Goal: Task Accomplishment & Management: Complete application form

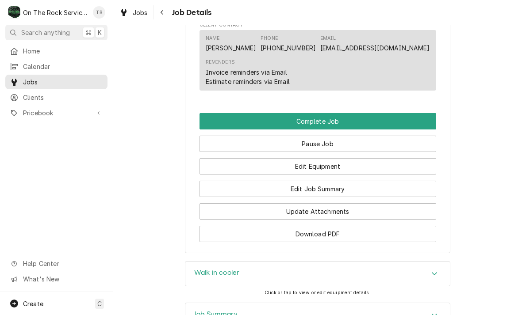
scroll to position [767, 0]
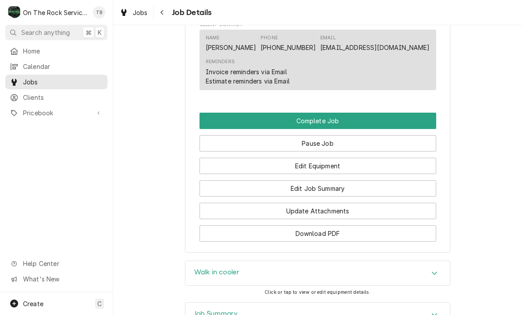
click at [325, 180] on button "Edit Job Summary" at bounding box center [317, 188] width 237 height 16
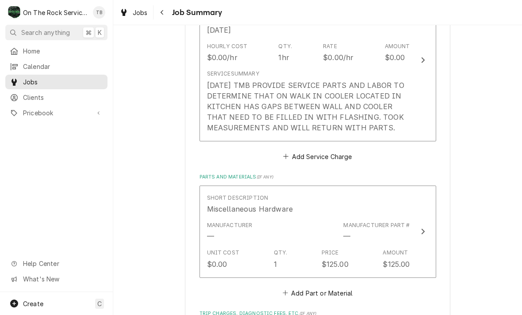
click at [394, 129] on div "9/15/25 TMB PROVIDE SERVICE PARTS AND LABOR TO DETERMINE THAT ON WALK IN COOLER…" at bounding box center [308, 106] width 203 height 53
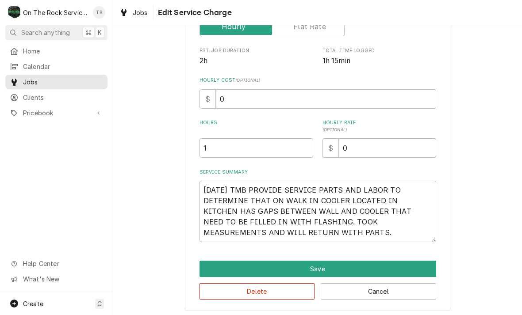
scroll to position [153, 0]
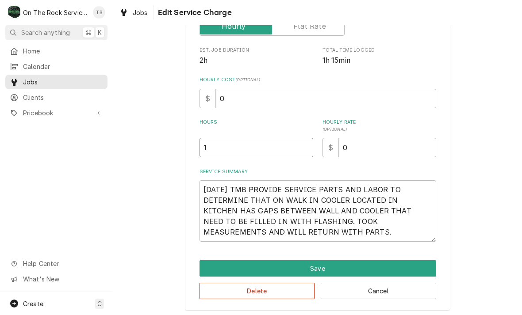
click at [226, 149] on input "1" at bounding box center [256, 147] width 114 height 19
type textarea "x"
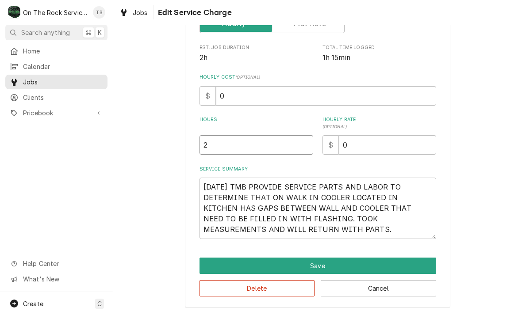
scroll to position [156, 0]
type input "2"
click at [293, 233] on textarea "9/15/25 TMB PROVIDE SERVICE PARTS AND LABOR TO DETERMINE THAT ON WALK IN COOLER…" at bounding box center [317, 208] width 237 height 61
type textarea "x"
type textarea "9/15/25 TMB PROVIDE SERVICE PARTS AND LABOR TO DETERMINE THAT ON WALK IN COOLER…"
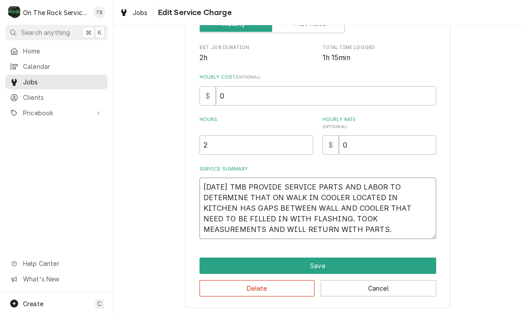
type textarea "x"
type textarea "9/15/25 TMB PROVIDE SERVICE PARTS AND LABOR TO DETERMINE THAT ON WALK IN COOLER…"
type textarea "x"
type textarea "9/15/25 TMB PROVIDE SERVICE PARTS AND LABOR TO DETERMINE THAT ON WALK IN COOLER…"
type textarea "x"
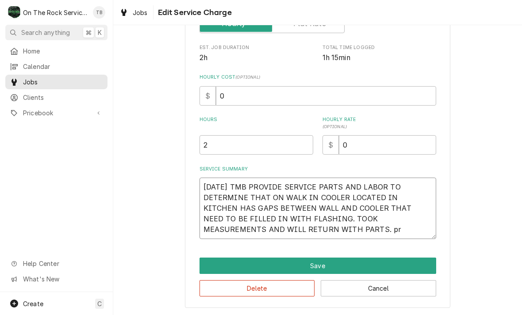
type textarea "9/15/25 TMB PROVIDE SERVICE PARTS AND LABOR TO DETERMINE THAT ON WALK IN COOLER…"
type textarea "x"
type textarea "9/15/25 TMB PROVIDE SERVICE PARTS AND LABOR TO DETERMINE THAT ON WALK IN COOLER…"
type textarea "x"
type textarea "9/15/25 TMB PROVIDE SERVICE PARTS AND LABOR TO DETERMINE THAT ON WALK IN COOLER…"
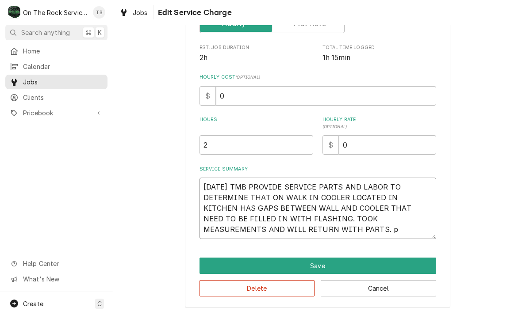
type textarea "x"
type textarea "9/15/25 TMB PROVIDE SERVICE PARTS AND LABOR TO DETERMINE THAT ON WALK IN COOLER…"
type textarea "x"
type textarea "9/15/25 TMB PROVIDE SERVICE PARTS AND LABOR TO DETERMINE THAT ON WALK IN COOLER…"
type textarea "x"
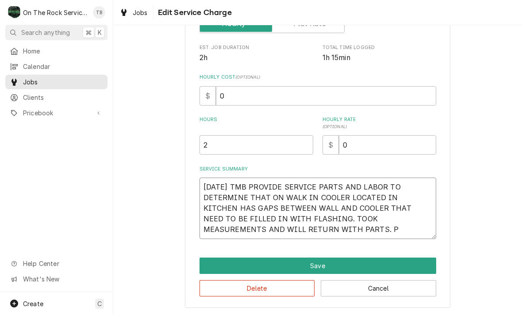
type textarea "9/15/25 TMB PROVIDE SERVICE PARTS AND LABOR TO DETERMINE THAT ON WALK IN COOLER…"
type textarea "x"
type textarea "9/15/25 TMB PROVIDE SERVICE PARTS AND LABOR TO DETERMINE THAT ON WALK IN COOLER…"
type textarea "x"
type textarea "9/15/25 TMB PROVIDE SERVICE PARTS AND LABOR TO DETERMINE THAT ON WALK IN COOLER…"
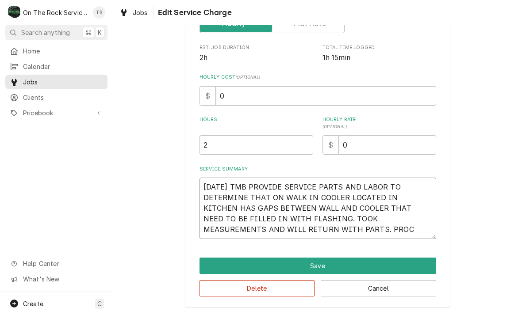
type textarea "x"
type textarea "9/15/25 TMB PROVIDE SERVICE PARTS AND LABOR TO DETERMINE THAT ON WALK IN COOLER…"
type textarea "x"
type textarea "9/15/25 TMB PROVIDE SERVICE PARTS AND LABOR TO DETERMINE THAT ON WALK IN COOLER…"
type textarea "x"
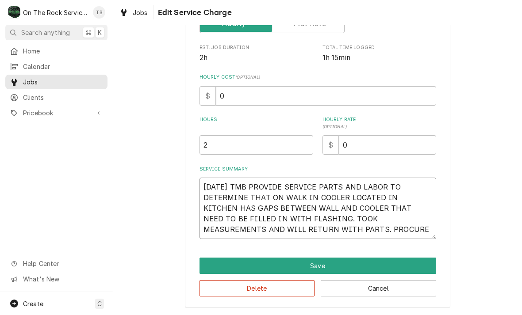
type textarea "9/15/25 TMB PROVIDE SERVICE PARTS AND LABOR TO DETERMINE THAT ON WALK IN COOLER…"
type textarea "x"
type textarea "9/15/25 TMB PROVIDE SERVICE PARTS AND LABOR TO DETERMINE THAT ON WALK IN COOLER…"
type textarea "x"
type textarea "9/15/25 TMB PROVIDE SERVICE PARTS AND LABOR TO DETERMINE THAT ON WALK IN COOLER…"
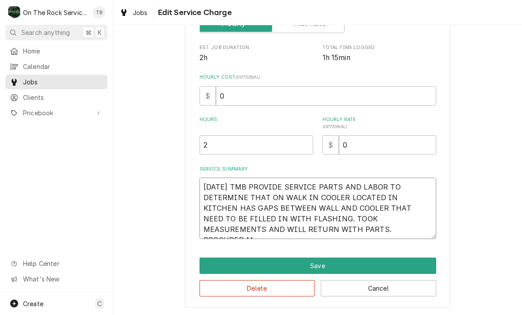
type textarea "x"
type textarea "9/15/25 TMB PROVIDE SERVICE PARTS AND LABOR TO DETERMINE THAT ON WALK IN COOLER…"
type textarea "x"
type textarea "9/15/25 TMB PROVIDE SERVICE PARTS AND LABOR TO DETERMINE THAT ON WALK IN COOLER…"
type textarea "x"
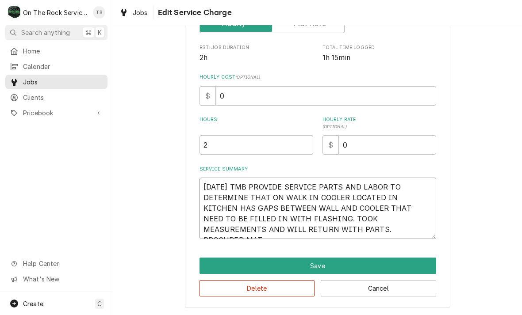
type textarea "9/15/25 TMB PROVIDE SERVICE PARTS AND LABOR TO DETERMINE THAT ON WALK IN COOLER…"
type textarea "x"
type textarea "9/15/25 TMB PROVIDE SERVICE PARTS AND LABOR TO DETERMINE THAT ON WALK IN COOLER…"
type textarea "x"
type textarea "9/15/25 TMB PROVIDE SERVICE PARTS AND LABOR TO DETERMINE THAT ON WALK IN COOLER…"
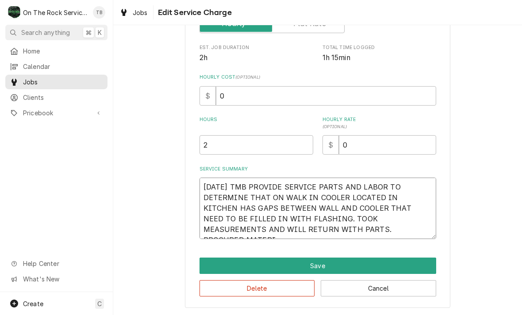
type textarea "x"
type textarea "9/15/25 TMB PROVIDE SERVICE PARTS AND LABOR TO DETERMINE THAT ON WALK IN COOLER…"
type textarea "x"
type textarea "9/15/25 TMB PROVIDE SERVICE PARTS AND LABOR TO DETERMINE THAT ON WALK IN COOLER…"
type textarea "x"
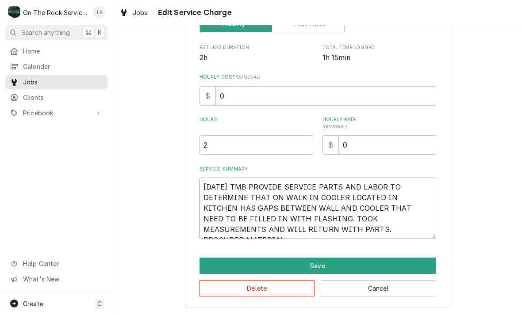
type textarea "9/15/25 TMB PROVIDE SERVICE PARTS AND LABOR TO DETERMINE THAT ON WALK IN COOLER…"
type textarea "x"
type textarea "9/15/25 TMB PROVIDE SERVICE PARTS AND LABOR TO DETERMINE THAT ON WALK IN COOLER…"
type textarea "x"
type textarea "9/15/25 TMB PROVIDE SERVICE PARTS AND LABOR TO DETERMINE THAT ON WALK IN COOLER…"
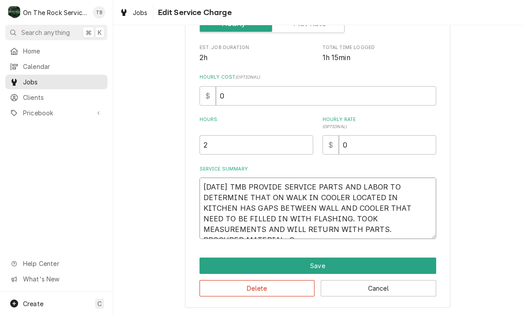
type textarea "x"
type textarea "9/15/25 TMB PROVIDE SERVICE PARTS AND LABOR TO DETERMINE THAT ON WALK IN COOLER…"
type textarea "x"
type textarea "9/15/25 TMB PROVIDE SERVICE PARTS AND LABOR TO DETERMINE THAT ON WALK IN COOLER…"
type textarea "x"
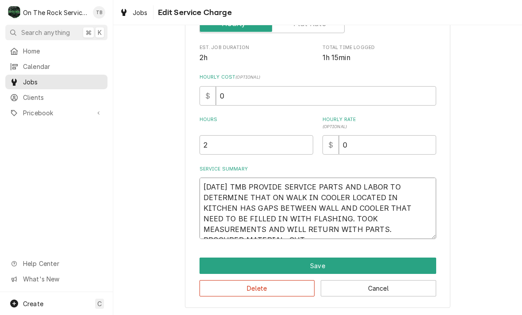
type textarea "9/15/25 TMB PROVIDE SERVICE PARTS AND LABOR TO DETERMINE THAT ON WALK IN COOLER…"
type textarea "x"
type textarea "9/15/25 TMB PROVIDE SERVICE PARTS AND LABOR TO DETERMINE THAT ON WALK IN COOLER…"
type textarea "x"
type textarea "9/15/25 TMB PROVIDE SERVICE PARTS AND LABOR TO DETERMINE THAT ON WALK IN COOLER…"
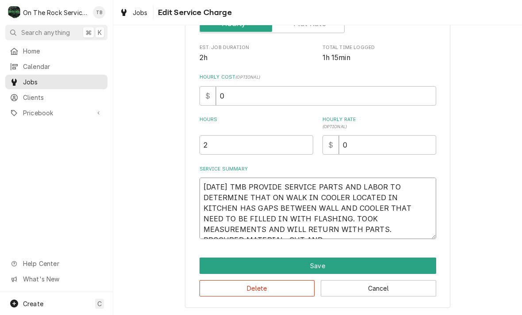
type textarea "x"
type textarea "9/15/25 TMB PROVIDE SERVICE PARTS AND LABOR TO DETERMINE THAT ON WALK IN COOLER…"
type textarea "x"
type textarea "9/15/25 TMB PROVIDE SERVICE PARTS AND LABOR TO DETERMINE THAT ON WALK IN COOLER…"
type textarea "x"
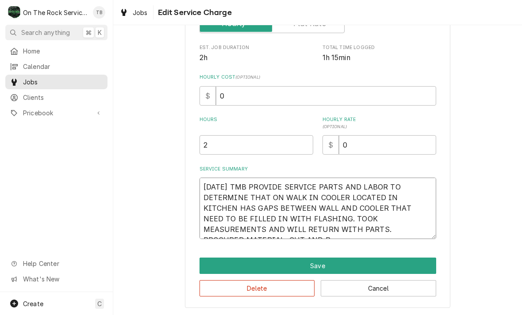
type textarea "9/15/25 TMB PROVIDE SERVICE PARTS AND LABOR TO DETERMINE THAT ON WALK IN COOLER…"
type textarea "x"
type textarea "9/15/25 TMB PROVIDE SERVICE PARTS AND LABOR TO DETERMINE THAT ON WALK IN COOLER…"
type textarea "x"
type textarea "9/15/25 TMB PROVIDE SERVICE PARTS AND LABOR TO DETERMINE THAT ON WALK IN COOLER…"
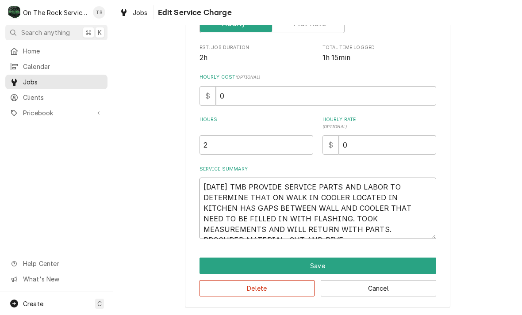
type textarea "x"
type textarea "9/15/25 TMB PROVIDE SERVICE PARTS AND LABOR TO DETERMINE THAT ON WALK IN COOLER…"
type textarea "x"
type textarea "9/15/25 TMB PROVIDE SERVICE PARTS AND LABOR TO DETERMINE THAT ON WALK IN COOLER…"
type textarea "x"
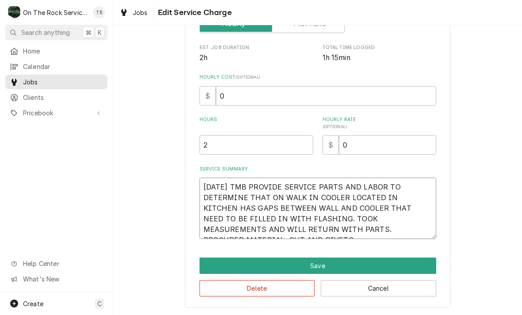
type textarea "9/15/25 TMB PROVIDE SERVICE PARTS AND LABOR TO DETERMINE THAT ON WALK IN COOLER…"
type textarea "x"
type textarea "9/15/25 TMB PROVIDE SERVICE PARTS AND LABOR TO DETERMINE THAT ON WALK IN COOLER…"
type textarea "x"
type textarea "9/15/25 TMB PROVIDE SERVICE PARTS AND LABOR TO DETERMINE THAT ON WALK IN COOLER…"
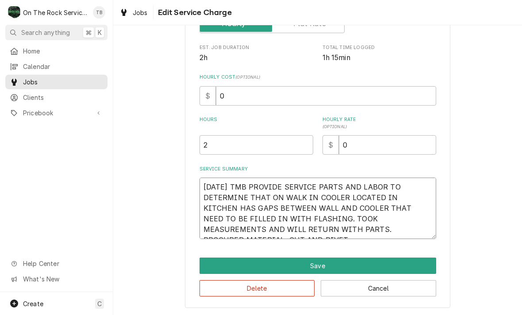
type textarea "x"
type textarea "9/15/25 TMB PROVIDE SERVICE PARTS AND LABOR TO DETERMINE THAT ON WALK IN COOLER…"
type textarea "x"
type textarea "9/15/25 TMB PROVIDE SERVICE PARTS AND LABOR TO DETERMINE THAT ON WALK IN COOLER…"
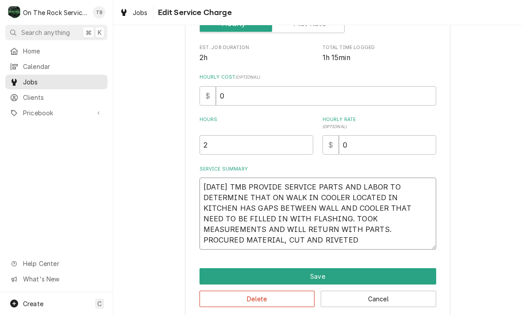
type textarea "x"
type textarea "9/15/25 TMB PROVIDE SERVICE PARTS AND LABOR TO DETERMINE THAT ON WALK IN COOLER…"
type textarea "x"
type textarea "9/15/25 TMB PROVIDE SERVICE PARTS AND LABOR TO DETERMINE THAT ON WALK IN COOLER…"
type textarea "x"
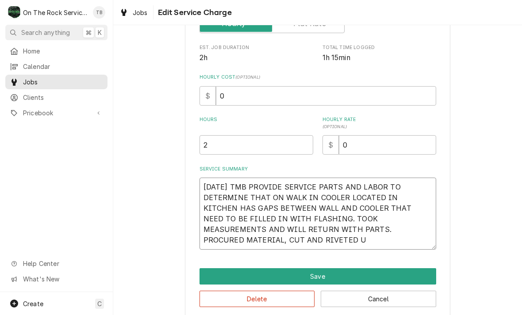
type textarea "9/15/25 TMB PROVIDE SERVICE PARTS AND LABOR TO DETERMINE THAT ON WALK IN COOLER…"
type textarea "x"
type textarea "9/15/25 TMB PROVIDE SERVICE PARTS AND LABOR TO DETERMINE THAT ON WALK IN COOLER…"
type textarea "x"
type textarea "9/15/25 TMB PROVIDE SERVICE PARTS AND LABOR TO DETERMINE THAT ON WALK IN COOLER…"
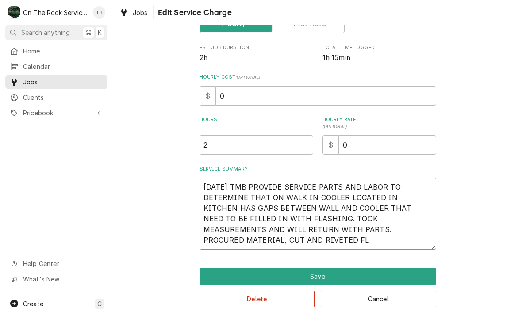
type textarea "x"
type textarea "9/15/25 TMB PROVIDE SERVICE PARTS AND LABOR TO DETERMINE THAT ON WALK IN COOLER…"
type textarea "x"
type textarea "9/15/25 TMB PROVIDE SERVICE PARTS AND LABOR TO DETERMINE THAT ON WALK IN COOLER…"
type textarea "x"
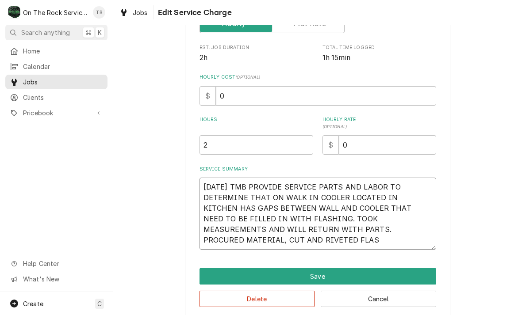
type textarea "9/15/25 TMB PROVIDE SERVICE PARTS AND LABOR TO DETERMINE THAT ON WALK IN COOLER…"
type textarea "x"
type textarea "9/15/25 TMB PROVIDE SERVICE PARTS AND LABOR TO DETERMINE THAT ON WALK IN COOLER…"
type textarea "x"
type textarea "9/15/25 TMB PROVIDE SERVICE PARTS AND LABOR TO DETERMINE THAT ON WALK IN COOLER…"
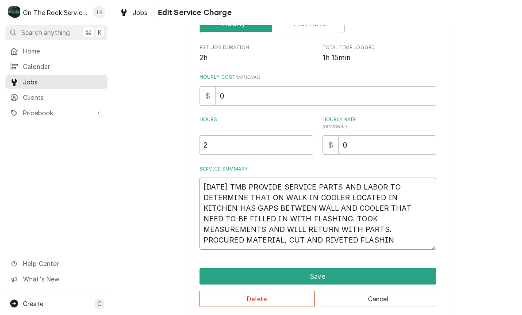
type textarea "x"
type textarea "9/15/25 TMB PROVIDE SERVICE PARTS AND LABOR TO DETERMINE THAT ON WALK IN COOLER…"
type textarea "x"
type textarea "9/15/25 TMB PROVIDE SERVICE PARTS AND LABOR TO DETERMINE THAT ON WALK IN COOLER…"
type textarea "x"
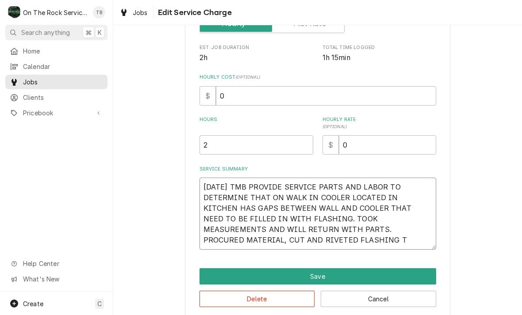
type textarea "9/15/25 TMB PROVIDE SERVICE PARTS AND LABOR TO DETERMINE THAT ON WALK IN COOLER…"
type textarea "x"
type textarea "9/15/25 TMB PROVIDE SERVICE PARTS AND LABOR TO DETERMINE THAT ON WALK IN COOLER…"
type textarea "x"
type textarea "9/15/25 TMB PROVIDE SERVICE PARTS AND LABOR TO DETERMINE THAT ON WALK IN COOLER…"
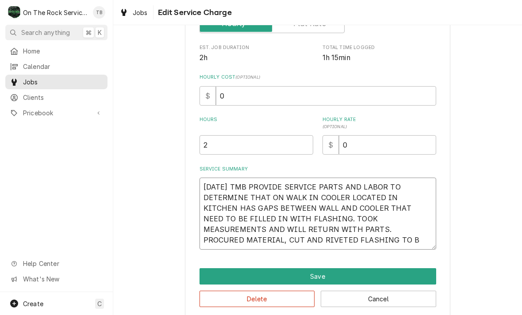
type textarea "x"
type textarea "9/15/25 TMB PROVIDE SERVICE PARTS AND LABOR TO DETERMINE THAT ON WALK IN COOLER…"
type textarea "x"
type textarea "9/15/25 TMB PROVIDE SERVICE PARTS AND LABOR TO DETERMINE THAT ON WALK IN COOLER…"
type textarea "x"
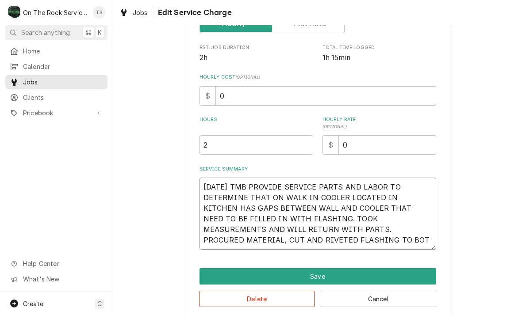
type textarea "9/15/25 TMB PROVIDE SERVICE PARTS AND LABOR TO DETERMINE THAT ON WALK IN COOLER…"
type textarea "x"
type textarea "9/15/25 TMB PROVIDE SERVICE PARTS AND LABOR TO DETERMINE THAT ON WALK IN COOLER…"
type textarea "x"
type textarea "9/15/25 TMB PROVIDE SERVICE PARTS AND LABOR TO DETERMINE THAT ON WALK IN COOLER…"
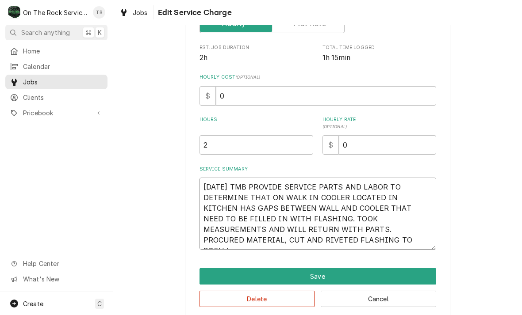
type textarea "x"
type textarea "9/15/25 TMB PROVIDE SERVICE PARTS AND LABOR TO DETERMINE THAT ON WALK IN COOLER…"
type textarea "x"
type textarea "9/15/25 TMB PROVIDE SERVICE PARTS AND LABOR TO DETERMINE THAT ON WALK IN COOLER…"
type textarea "x"
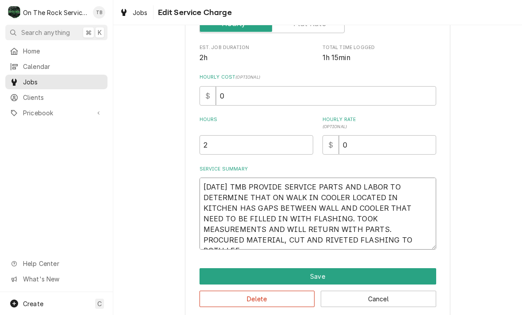
type textarea "9/15/25 TMB PROVIDE SERVICE PARTS AND LABOR TO DETERMINE THAT ON WALK IN COOLER…"
type textarea "x"
type textarea "9/15/25 TMB PROVIDE SERVICE PARTS AND LABOR TO DETERMINE THAT ON WALK IN COOLER…"
type textarea "x"
type textarea "9/15/25 TMB PROVIDE SERVICE PARTS AND LABOR TO DETERMINE THAT ON WALK IN COOLER…"
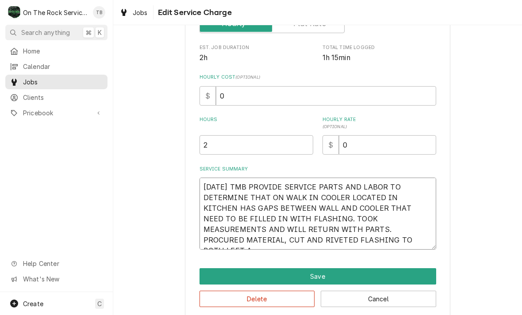
type textarea "x"
type textarea "9/15/25 TMB PROVIDE SERVICE PARTS AND LABOR TO DETERMINE THAT ON WALK IN COOLER…"
type textarea "x"
type textarea "9/15/25 TMB PROVIDE SERVICE PARTS AND LABOR TO DETERMINE THAT ON WALK IN COOLER…"
type textarea "x"
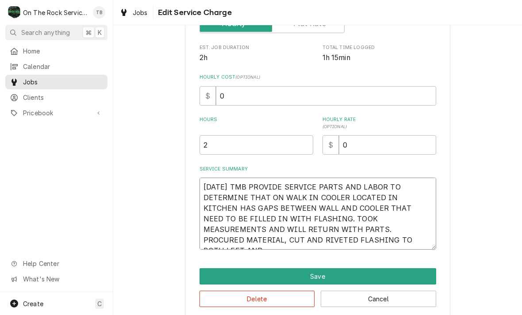
type textarea "9/15/25 TMB PROVIDE SERVICE PARTS AND LABOR TO DETERMINE THAT ON WALK IN COOLER…"
type textarea "x"
type textarea "9/15/25 TMB PROVIDE SERVICE PARTS AND LABOR TO DETERMINE THAT ON WALK IN COOLER…"
type textarea "x"
type textarea "9/15/25 TMB PROVIDE SERVICE PARTS AND LABOR TO DETERMINE THAT ON WALK IN COOLER…"
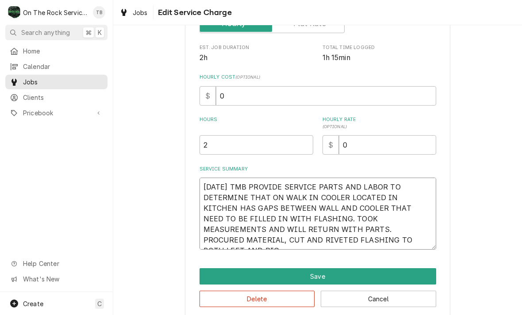
type textarea "x"
type textarea "9/15/25 TMB PROVIDE SERVICE PARTS AND LABOR TO DETERMINE THAT ON WALK IN COOLER…"
type textarea "x"
type textarea "9/15/25 TMB PROVIDE SERVICE PARTS AND LABOR TO DETERMINE THAT ON WALK IN COOLER…"
type textarea "x"
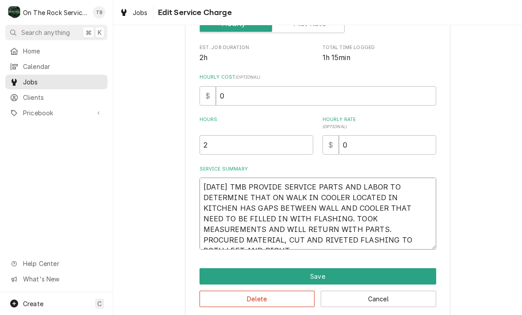
type textarea "9/15/25 TMB PROVIDE SERVICE PARTS AND LABOR TO DETERMINE THAT ON WALK IN COOLER…"
type textarea "x"
type textarea "9/15/25 TMB PROVIDE SERVICE PARTS AND LABOR TO DETERMINE THAT ON WALK IN COOLER…"
type textarea "x"
type textarea "9/15/25 TMB PROVIDE SERVICE PARTS AND LABOR TO DETERMINE THAT ON WALK IN COOLER…"
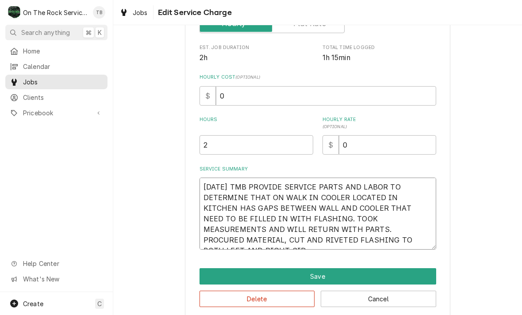
type textarea "x"
type textarea "9/15/25 TMB PROVIDE SERVICE PARTS AND LABOR TO DETERMINE THAT ON WALK IN COOLER…"
type textarea "x"
type textarea "9/15/25 TMB PROVIDE SERVICE PARTS AND LABOR TO DETERMINE THAT ON WALK IN COOLER…"
type textarea "x"
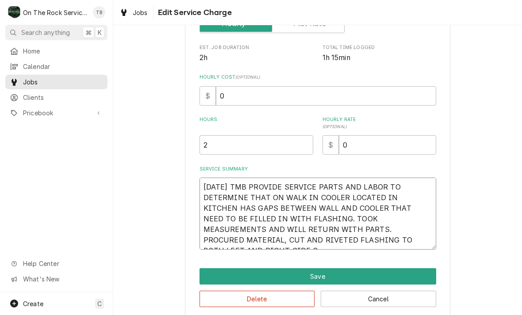
type textarea "9/15/25 TMB PROVIDE SERVICE PARTS AND LABOR TO DETERMINE THAT ON WALK IN COOLER…"
type textarea "x"
type textarea "9/15/25 TMB PROVIDE SERVICE PARTS AND LABOR TO DETERMINE THAT ON WALK IN COOLER…"
type textarea "x"
type textarea "9/15/25 TMB PROVIDE SERVICE PARTS AND LABOR TO DETERMINE THAT ON WALK IN COOLER…"
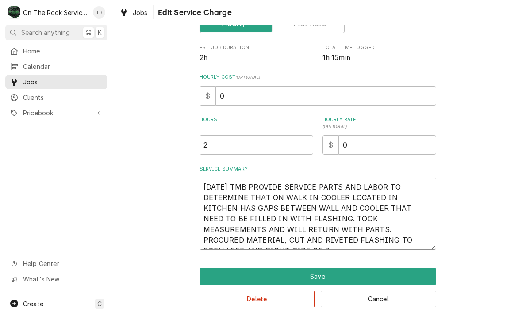
type textarea "x"
type textarea "9/15/25 TMB PROVIDE SERVICE PARTS AND LABOR TO DETERMINE THAT ON WALK IN COOLER…"
type textarea "x"
type textarea "9/15/25 TMB PROVIDE SERVICE PARTS AND LABOR TO DETERMINE THAT ON WALK IN COOLER…"
type textarea "x"
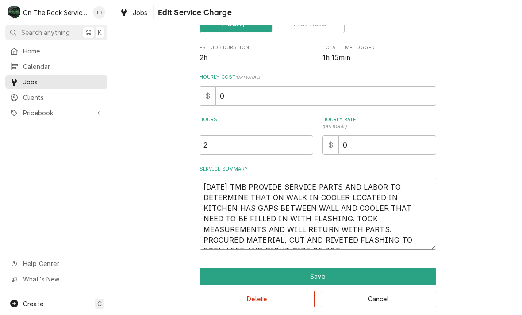
type textarea "9/15/25 TMB PROVIDE SERVICE PARTS AND LABOR TO DETERMINE THAT ON WALK IN COOLER…"
type textarea "x"
type textarea "9/15/25 TMB PROVIDE SERVICE PARTS AND LABOR TO DETERMINE THAT ON WALK IN COOLER…"
type textarea "x"
type textarea "9/15/25 TMB PROVIDE SERVICE PARTS AND LABOR TO DETERMINE THAT ON WALK IN COOLER…"
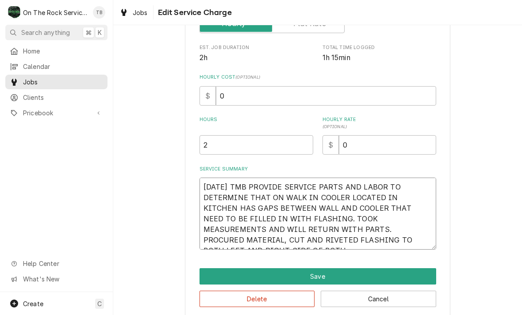
type textarea "x"
type textarea "9/15/25 TMB PROVIDE SERVICE PARTS AND LABOR TO DETERMINE THAT ON WALK IN COOLER…"
type textarea "x"
type textarea "9/15/25 TMB PROVIDE SERVICE PARTS AND LABOR TO DETERMINE THAT ON WALK IN COOLER…"
type textarea "x"
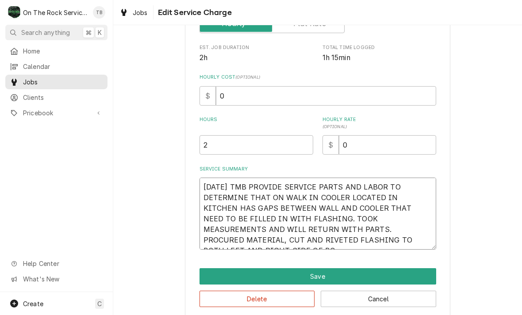
type textarea "9/15/25 TMB PROVIDE SERVICE PARTS AND LABOR TO DETERMINE THAT ON WALK IN COOLER…"
type textarea "x"
type textarea "9/15/25 TMB PROVIDE SERVICE PARTS AND LABOR TO DETERMINE THAT ON WALK IN COOLER…"
type textarea "x"
type textarea "9/15/25 TMB PROVIDE SERVICE PARTS AND LABOR TO DETERMINE THAT ON WALK IN COOLER…"
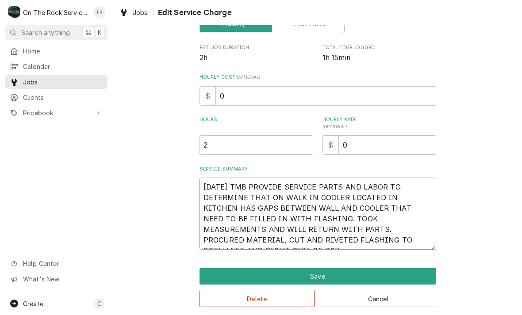
type textarea "x"
type textarea "9/15/25 TMB PROVIDE SERVICE PARTS AND LABOR TO DETERMINE THAT ON WALK IN COOLER…"
type textarea "x"
type textarea "9/15/25 TMB PROVIDE SERVICE PARTS AND LABOR TO DETERMINE THAT ON WALK IN COOLER…"
type textarea "x"
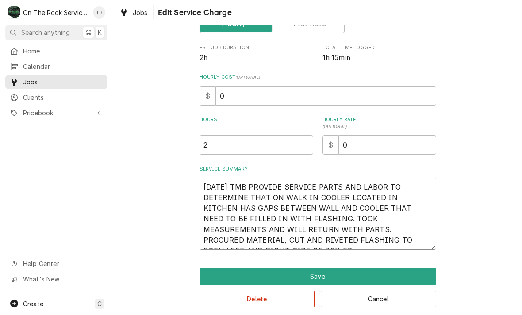
type textarea "9/15/25 TMB PROVIDE SERVICE PARTS AND LABOR TO DETERMINE THAT ON WALK IN COOLER…"
type textarea "x"
type textarea "9/15/25 TMB PROVIDE SERVICE PARTS AND LABOR TO DETERMINE THAT ON WALK IN COOLER…"
type textarea "x"
type textarea "9/15/25 TMB PROVIDE SERVICE PARTS AND LABOR TO DETERMINE THAT ON WALK IN COOLER…"
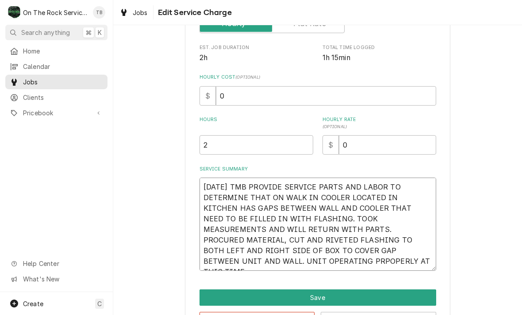
click at [224, 263] on textarea "9/15/25 TMB PROVIDE SERVICE PARTS AND LABOR TO DETERMINE THAT ON WALK IN COOLER…" at bounding box center [317, 224] width 237 height 93
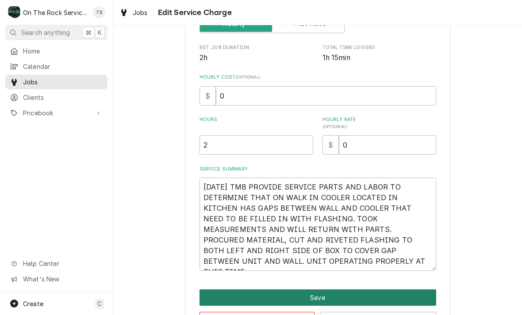
click at [319, 296] on button "Save" at bounding box center [317, 298] width 237 height 16
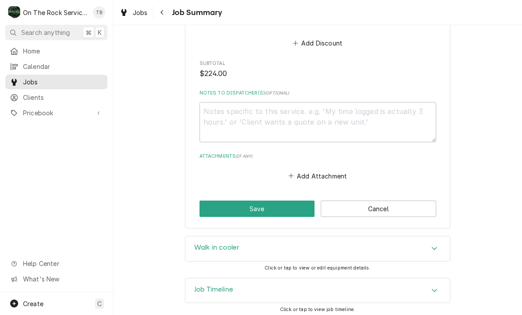
scroll to position [715, 0]
click at [322, 173] on button "Add Attachment" at bounding box center [317, 176] width 62 height 12
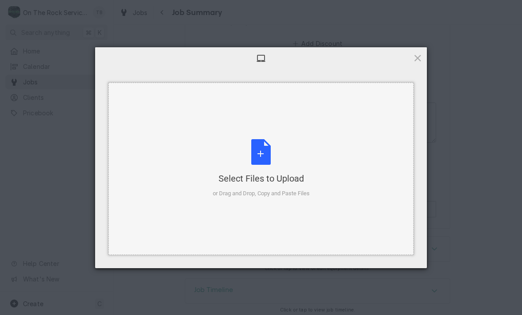
click at [267, 156] on div "Select Files to Upload or Drag and Drop, Copy and Paste Files" at bounding box center [261, 168] width 97 height 59
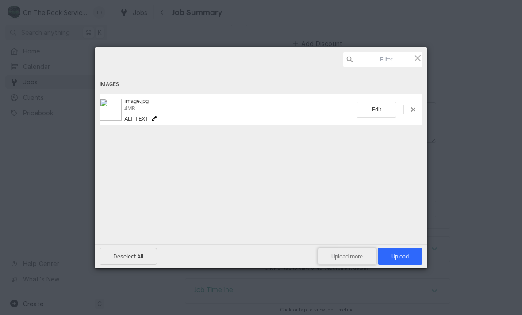
click at [353, 260] on span "Upload more" at bounding box center [346, 256] width 59 height 17
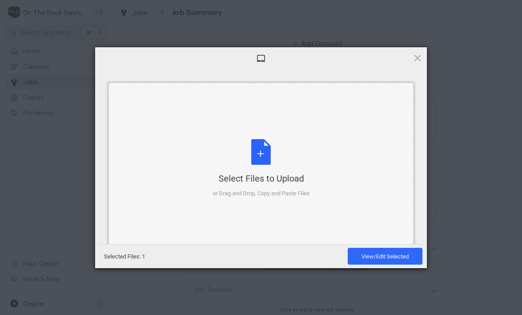
click at [263, 156] on div "Select Files to Upload or Drag and Drop, Copy and Paste Files" at bounding box center [261, 168] width 97 height 59
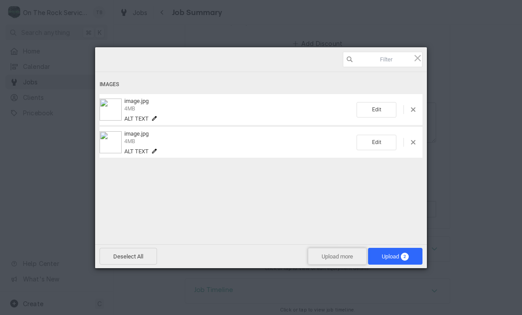
click at [342, 261] on span "Upload more" at bounding box center [337, 256] width 59 height 17
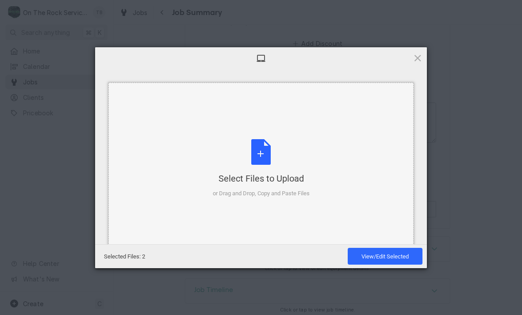
click at [250, 159] on div "Select Files to Upload or Drag and Drop, Copy and Paste Files" at bounding box center [261, 168] width 97 height 59
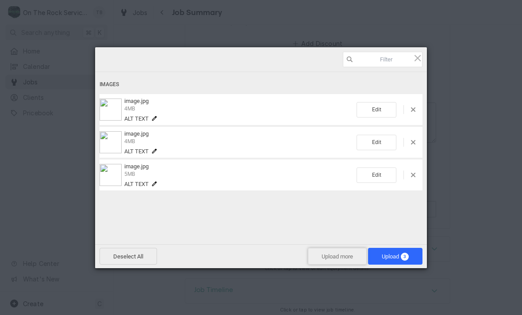
click at [341, 259] on span "Upload more" at bounding box center [337, 256] width 59 height 17
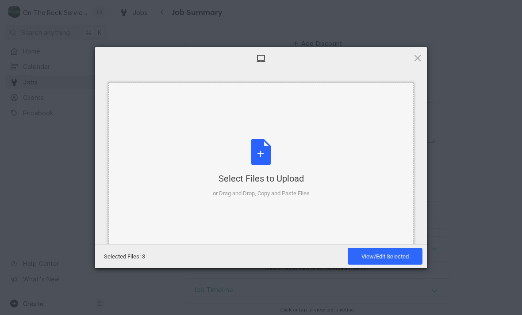
click at [263, 156] on div "Select Files to Upload or Drag and Drop, Copy and Paste Files" at bounding box center [261, 168] width 97 height 59
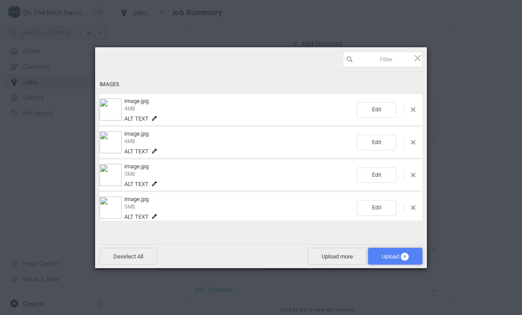
click at [390, 260] on span "Upload 4" at bounding box center [395, 256] width 54 height 17
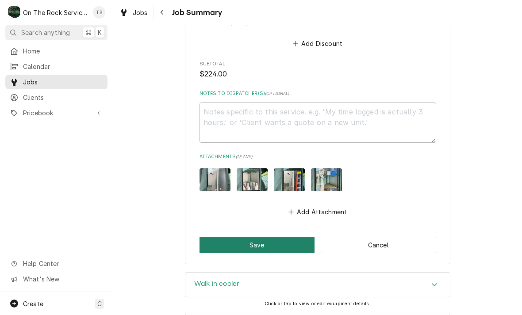
click at [267, 244] on button "Save" at bounding box center [256, 245] width 115 height 16
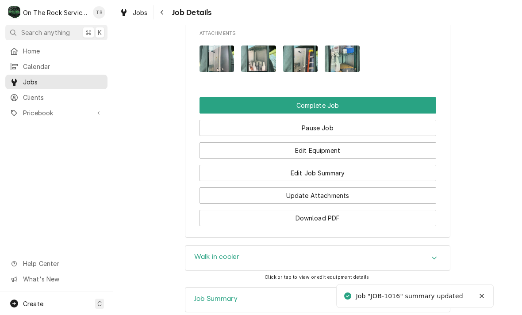
scroll to position [840, 0]
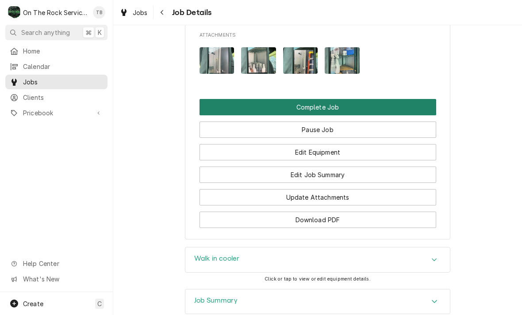
click at [330, 99] on button "Complete Job" at bounding box center [317, 107] width 237 height 16
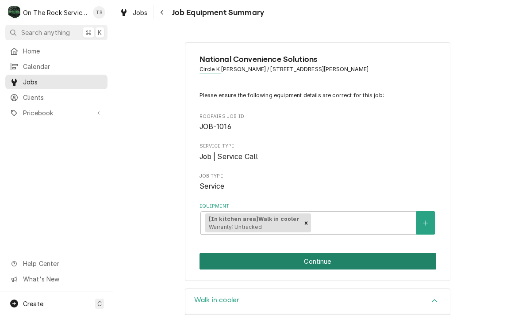
click at [351, 263] on button "Continue" at bounding box center [317, 261] width 237 height 16
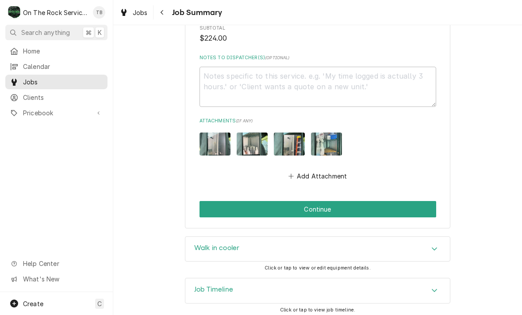
scroll to position [750, 0]
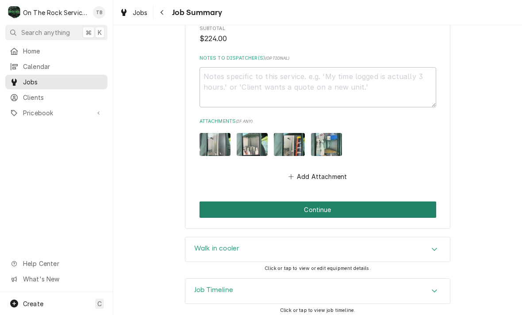
click at [316, 204] on button "Continue" at bounding box center [317, 210] width 237 height 16
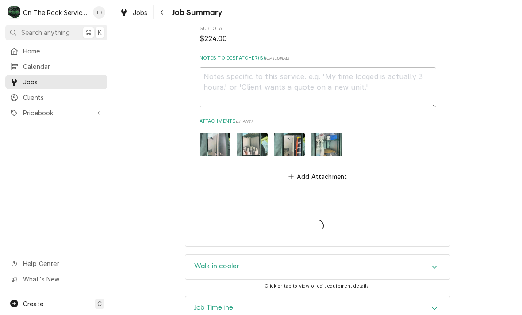
type textarea "x"
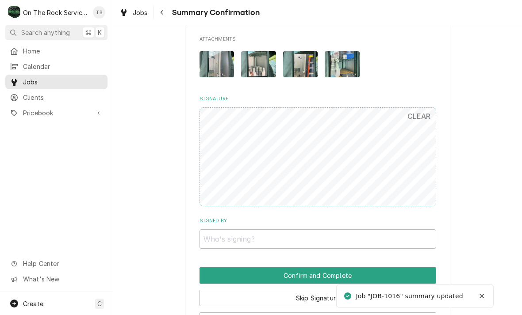
scroll to position [637, 0]
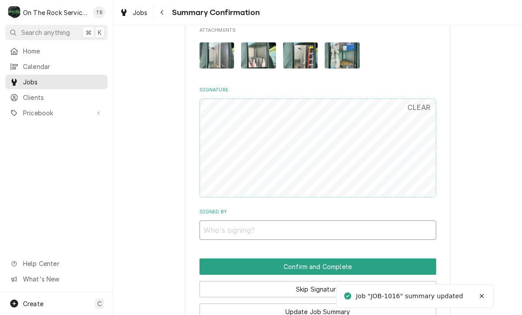
click at [278, 226] on input "Signed By" at bounding box center [317, 230] width 237 height 19
click at [377, 221] on input "Signed By" at bounding box center [317, 230] width 237 height 19
type input "S"
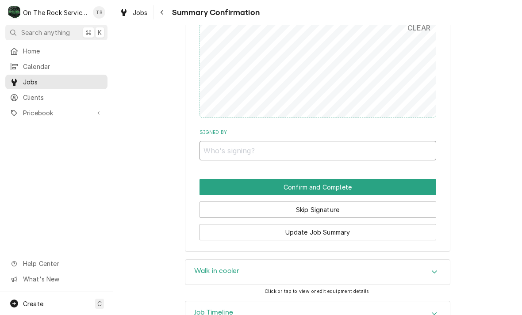
scroll to position [715, 0]
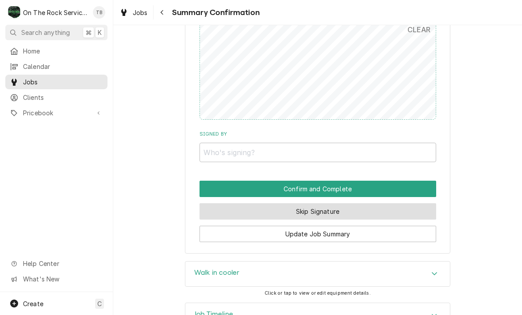
click at [351, 203] on button "Skip Signature" at bounding box center [317, 211] width 237 height 16
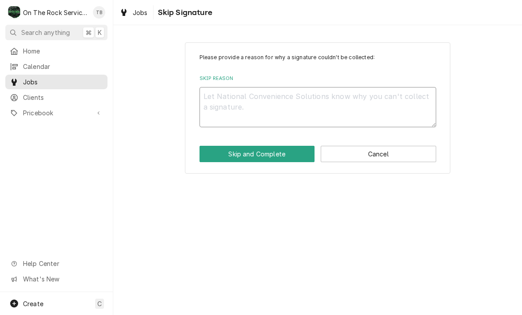
click at [229, 112] on textarea "Skip Reason" at bounding box center [317, 107] width 237 height 40
type textarea "x"
type textarea "S"
type textarea "x"
type textarea "SK"
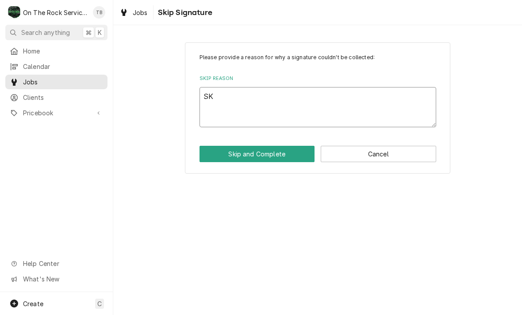
type textarea "x"
type textarea "SKI"
type textarea "x"
type textarea "SKIP"
click at [275, 156] on button "Skip and Complete" at bounding box center [256, 154] width 115 height 16
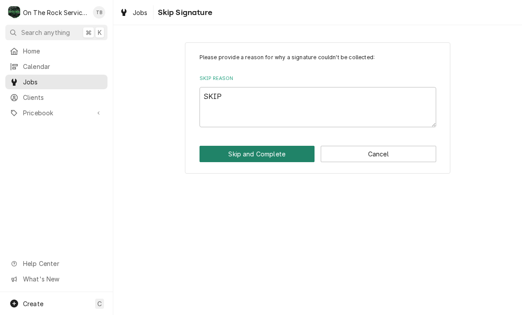
type textarea "x"
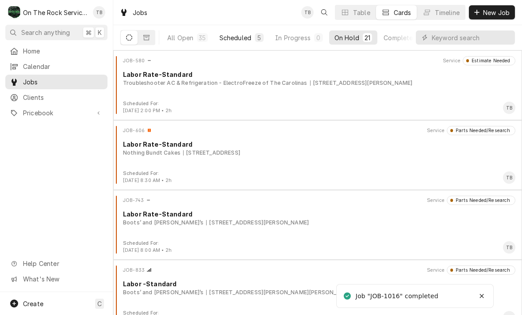
click at [242, 44] on button "Scheduled 5" at bounding box center [241, 38] width 55 height 14
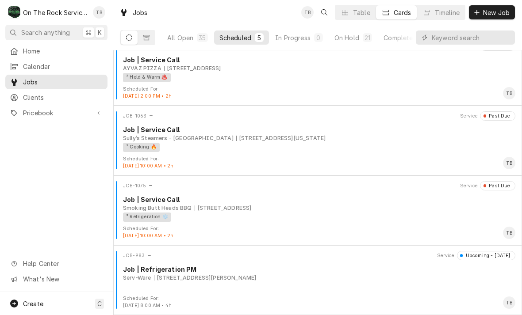
scroll to position [84, 0]
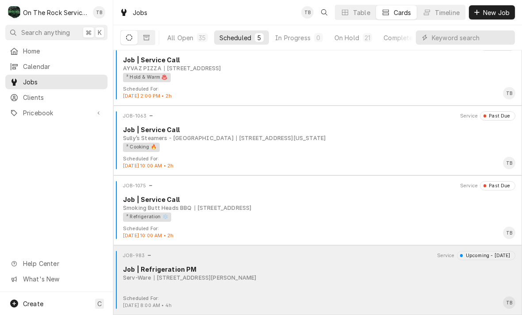
click at [157, 275] on div "170 Ridgeview Center Dr, Duncan, SC 29334" at bounding box center [205, 278] width 103 height 8
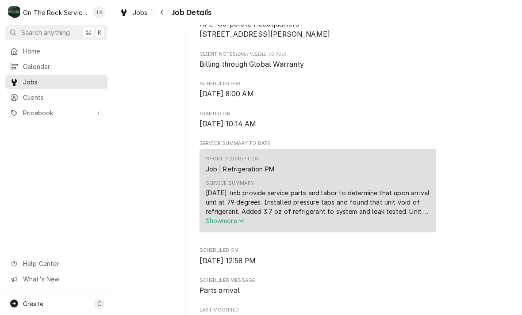
scroll to position [230, 0]
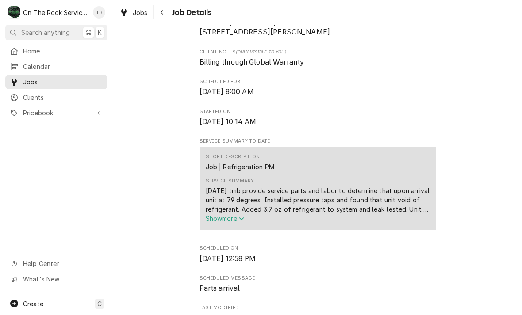
click at [225, 222] on span "Show more" at bounding box center [225, 219] width 39 height 8
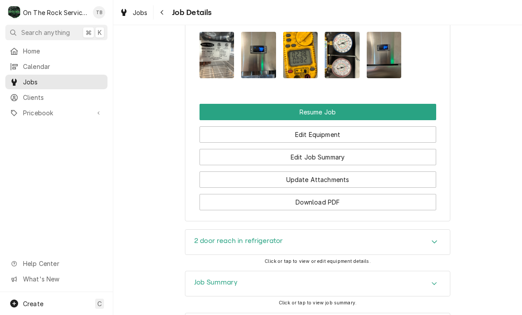
scroll to position [1072, 0]
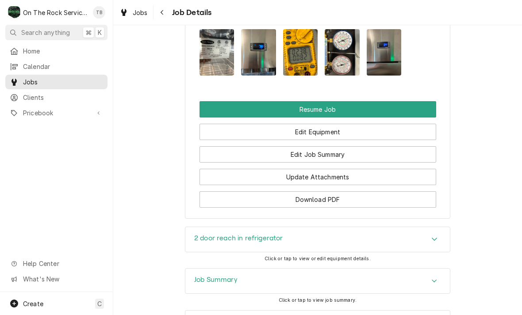
click at [439, 234] on div "Accordion Header" at bounding box center [433, 239] width 13 height 11
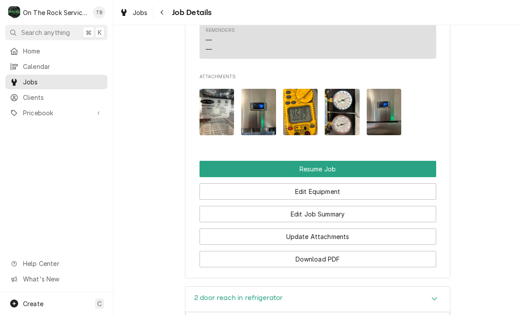
scroll to position [986, 0]
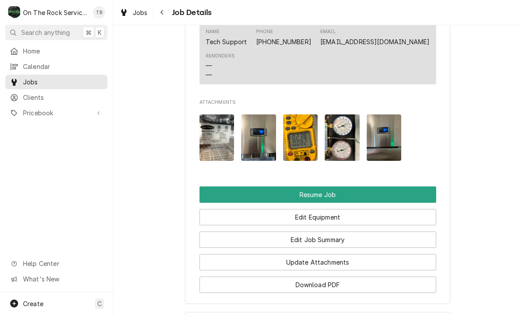
click at [212, 114] on img "Attachments" at bounding box center [216, 137] width 35 height 46
